Goal: Information Seeking & Learning: Learn about a topic

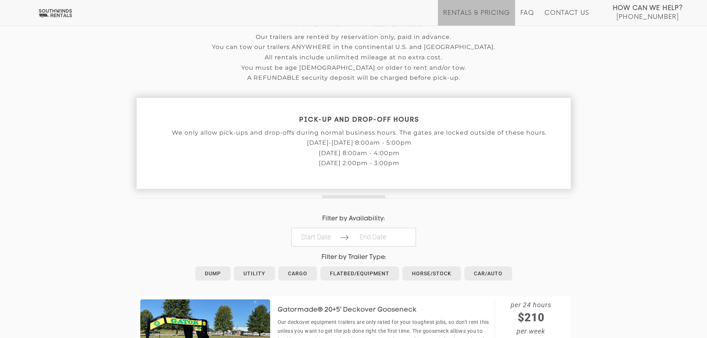
scroll to position [260, 0]
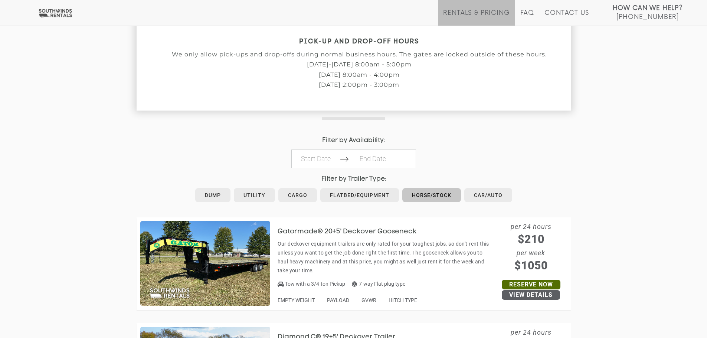
click at [419, 193] on link "Horse/Stock" at bounding box center [431, 195] width 59 height 14
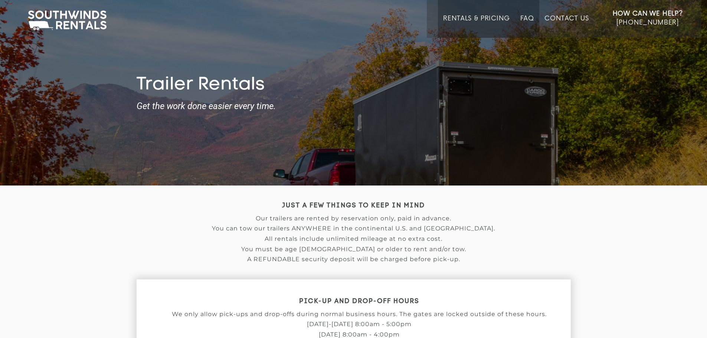
click at [523, 16] on link "FAQ" at bounding box center [527, 26] width 14 height 23
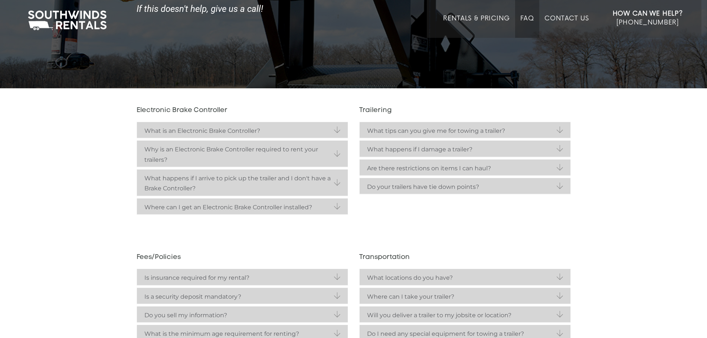
scroll to position [111, 0]
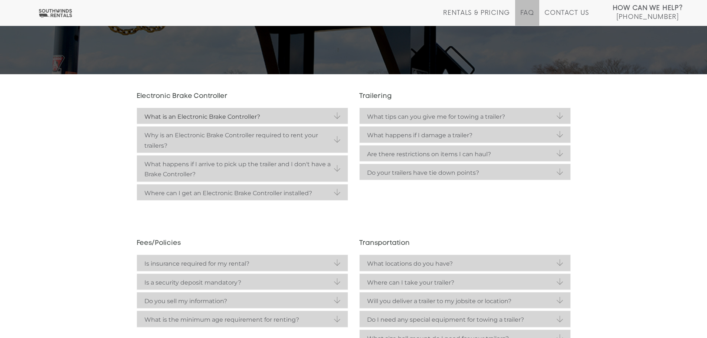
click at [154, 114] on strong "What is an Electronic Brake Controller?" at bounding box center [242, 117] width 196 height 10
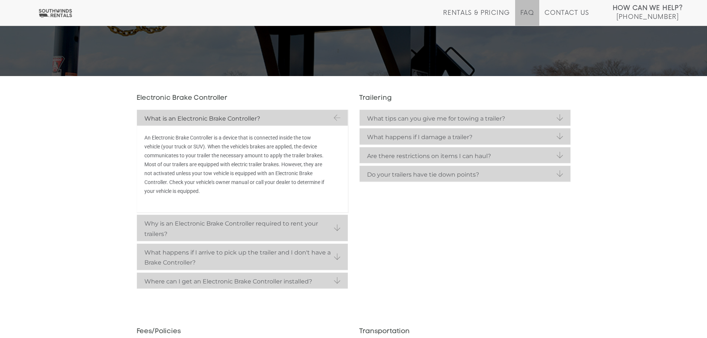
scroll to position [0, 0]
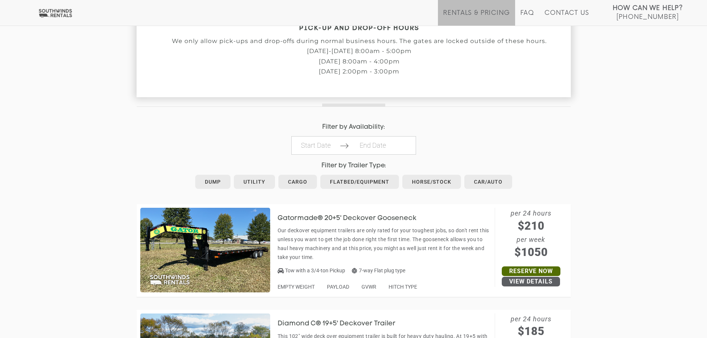
scroll to position [371, 0]
